Goal: Navigation & Orientation: Find specific page/section

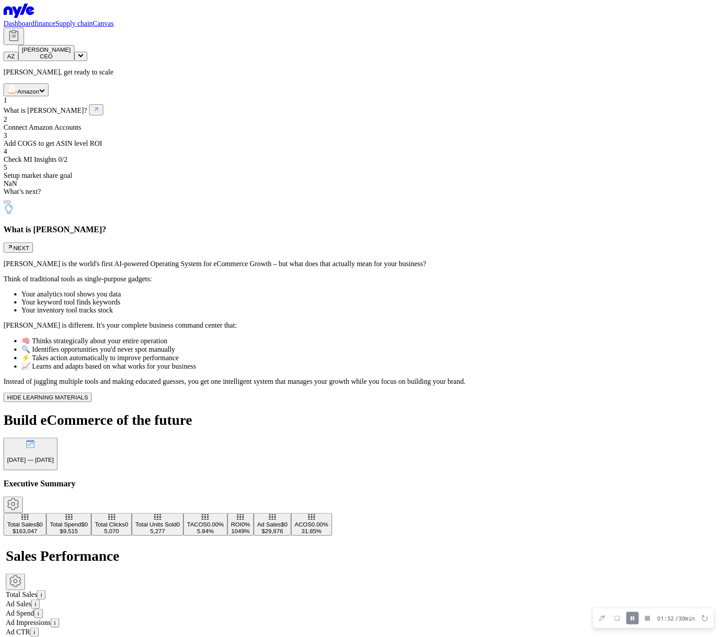
click at [55, 20] on link "finance" at bounding box center [44, 24] width 21 height 8
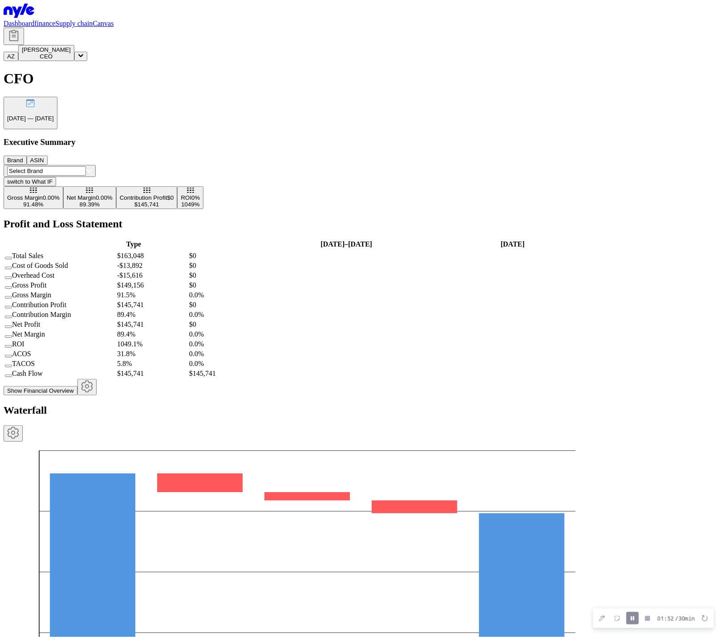
click at [93, 20] on link "Supply chain" at bounding box center [73, 24] width 37 height 8
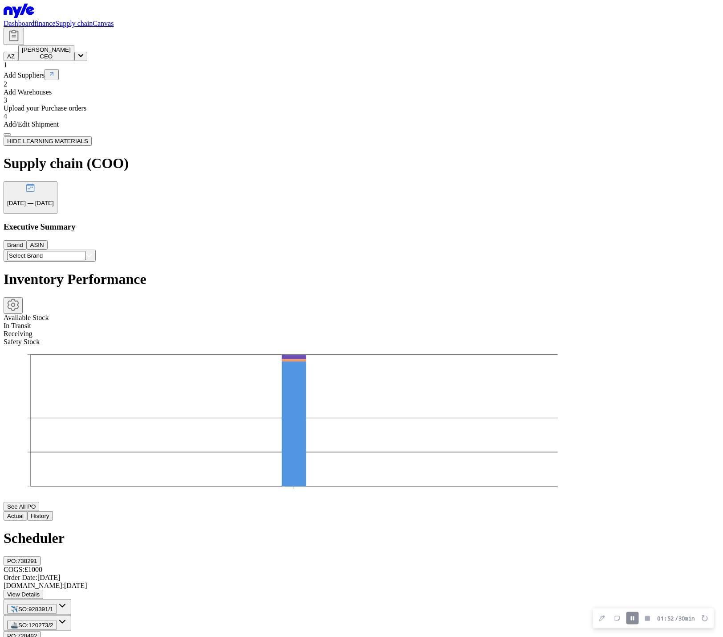
click at [114, 25] on link "Canvas" at bounding box center [103, 24] width 21 height 8
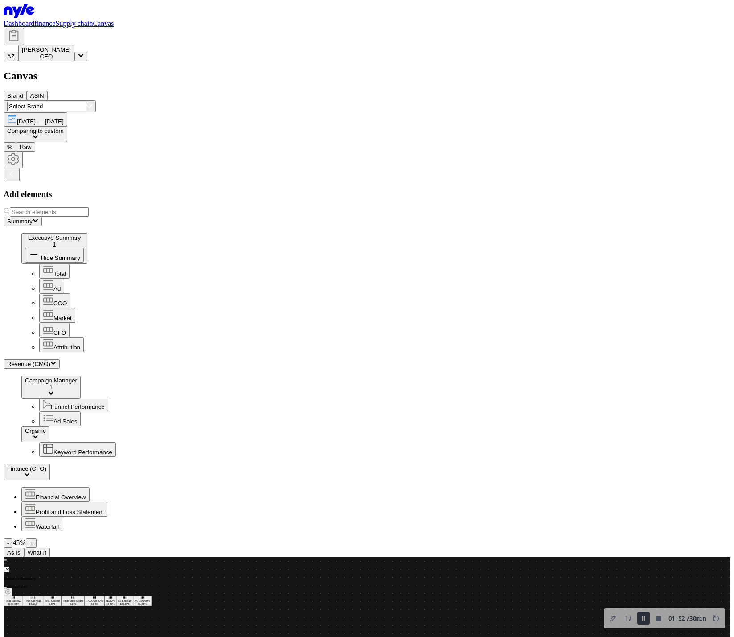
click at [131, 217] on div "Summary Executive Summary 1 Hide Summary Total Ad COO Market CFO Attribution" at bounding box center [367, 284] width 727 height 135
click at [38, 218] on icon at bounding box center [36, 220] width 6 height 5
drag, startPoint x: 133, startPoint y: 190, endPoint x: 139, endPoint y: 191, distance: 6.3
click at [60, 359] on button "Revenue (CMO)" at bounding box center [32, 363] width 56 height 9
click at [54, 390] on icon at bounding box center [51, 392] width 6 height 5
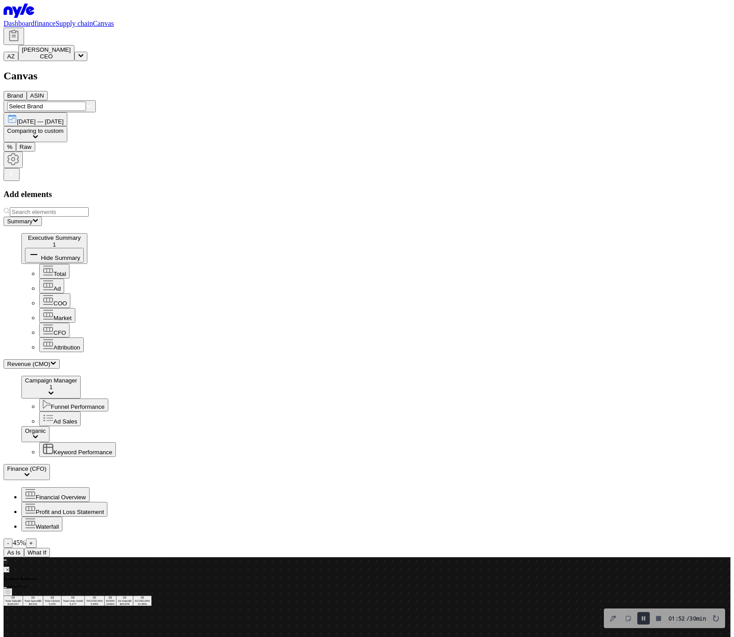
click at [30, 472] on icon at bounding box center [27, 474] width 6 height 5
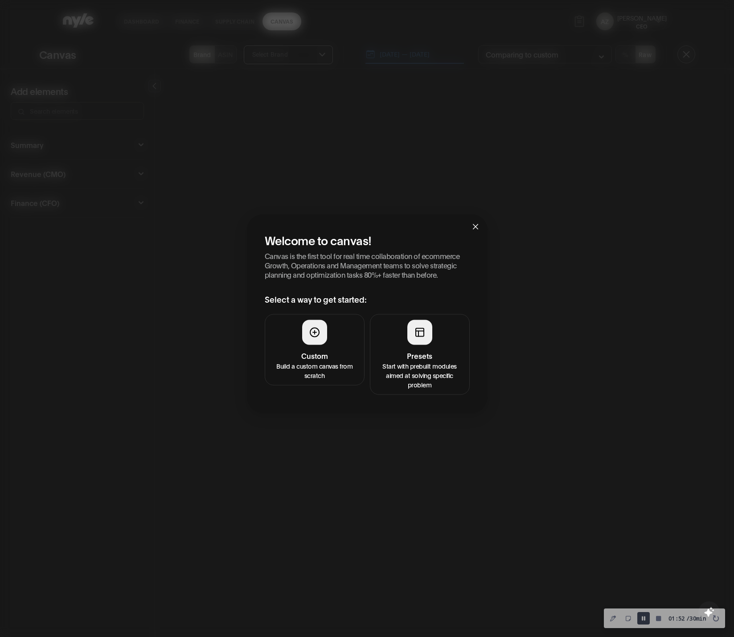
click at [306, 361] on p "Build a custom canvas from scratch" at bounding box center [314, 369] width 88 height 19
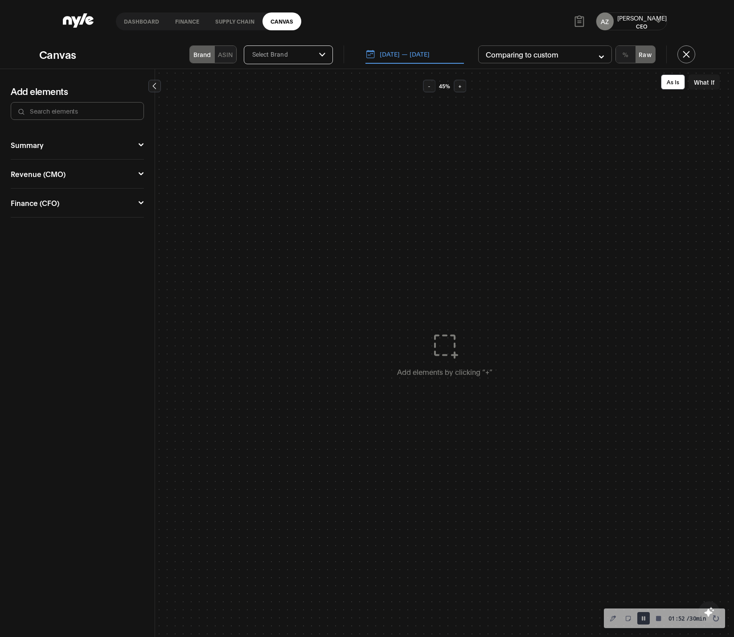
click at [45, 146] on button "Summary" at bounding box center [77, 144] width 133 height 7
click at [42, 188] on button "Revenue (CMO)" at bounding box center [77, 191] width 133 height 7
click at [51, 256] on div "Finance (CFO)" at bounding box center [35, 252] width 49 height 7
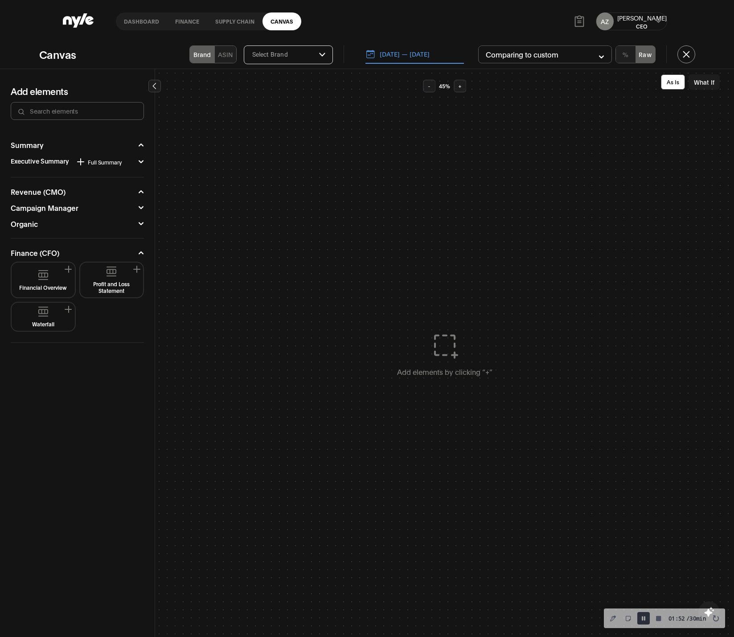
click at [235, 20] on link "Supply chain" at bounding box center [234, 21] width 55 height 18
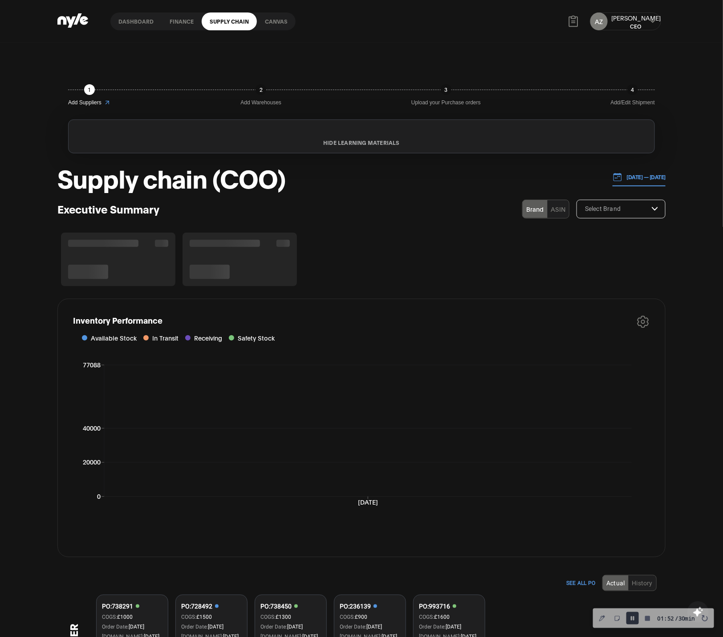
click at [136, 23] on link "Dashboard" at bounding box center [135, 21] width 51 height 18
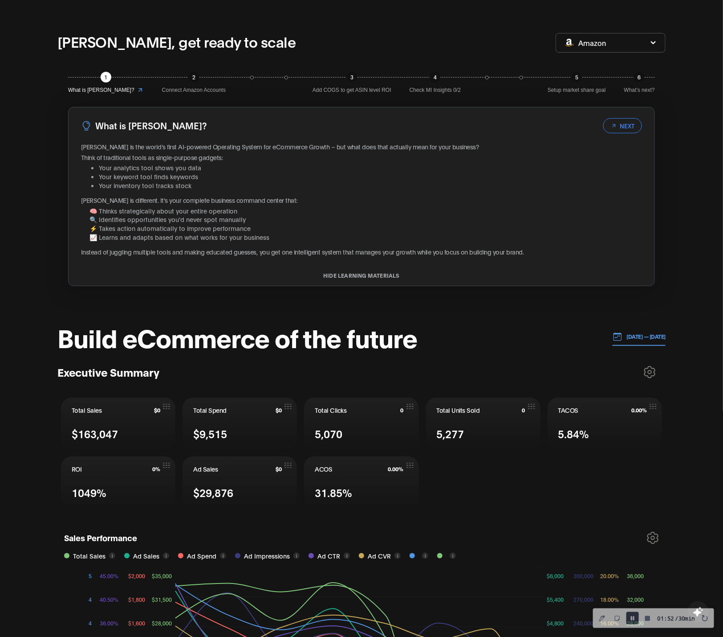
scroll to position [243, 0]
